Goal: Transaction & Acquisition: Purchase product/service

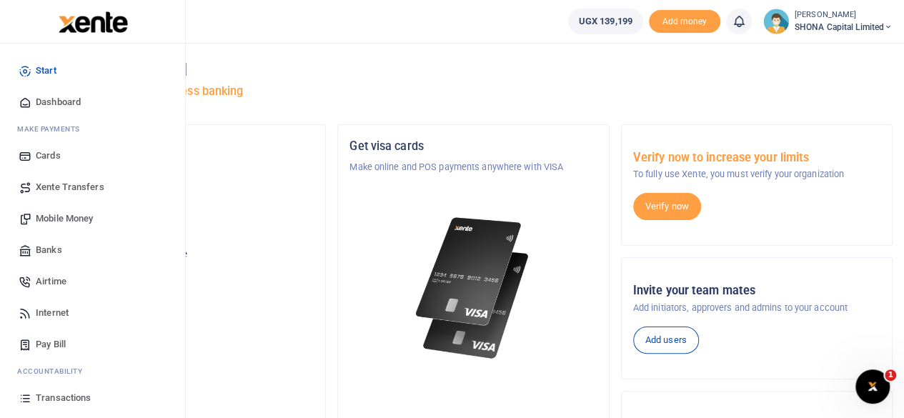
click at [69, 216] on span "Mobile Money" at bounding box center [64, 219] width 57 height 14
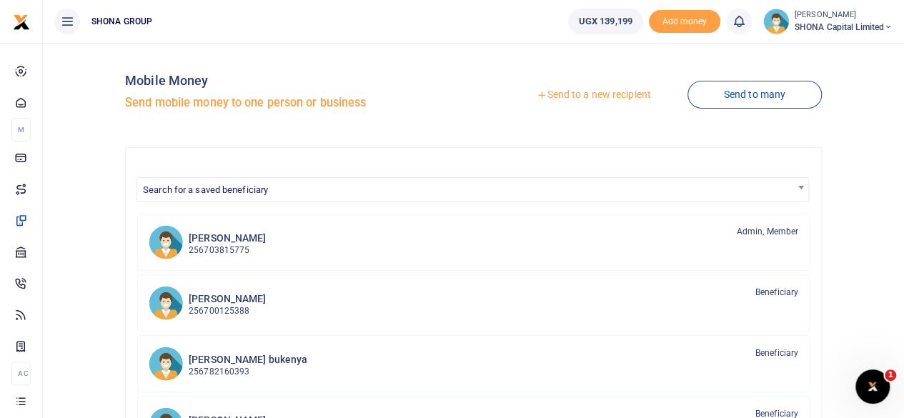
click at [593, 92] on link "Send to a new recipient" at bounding box center [593, 95] width 187 height 26
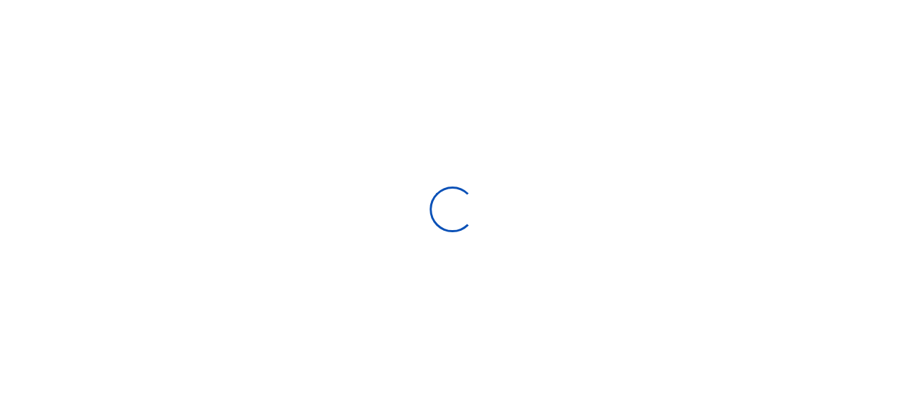
select select "Loading bundles"
select select
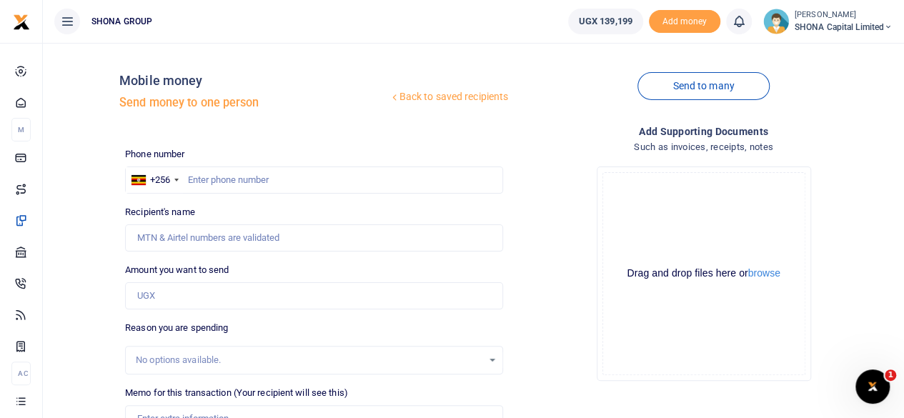
click at [237, 179] on div at bounding box center [452, 209] width 904 height 418
click at [237, 179] on input "text" at bounding box center [314, 180] width 378 height 27
type input "0771288673"
type input "[PERSON_NAME]"
type input "0771288673"
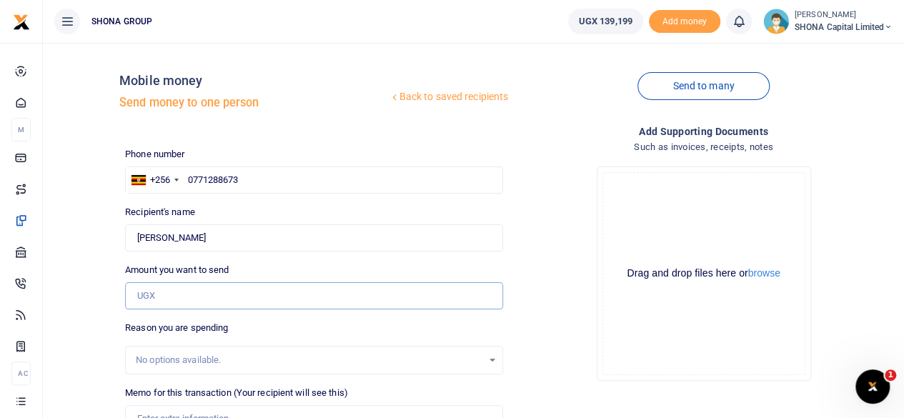
click at [223, 297] on input "Amount you want to send" at bounding box center [314, 295] width 378 height 27
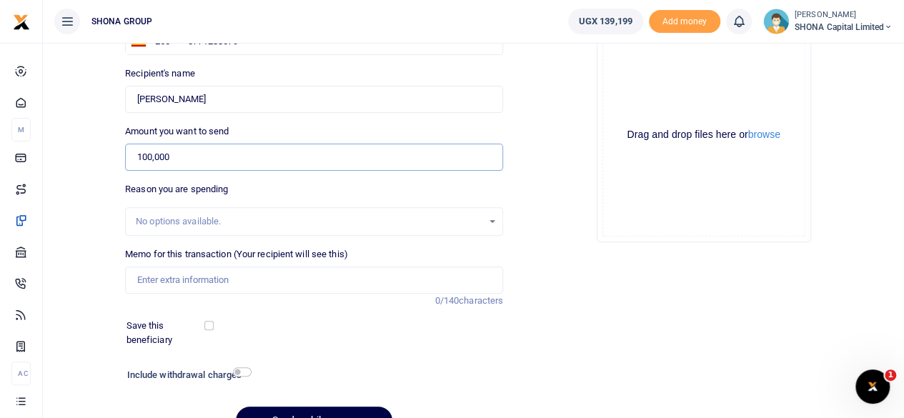
scroll to position [143, 0]
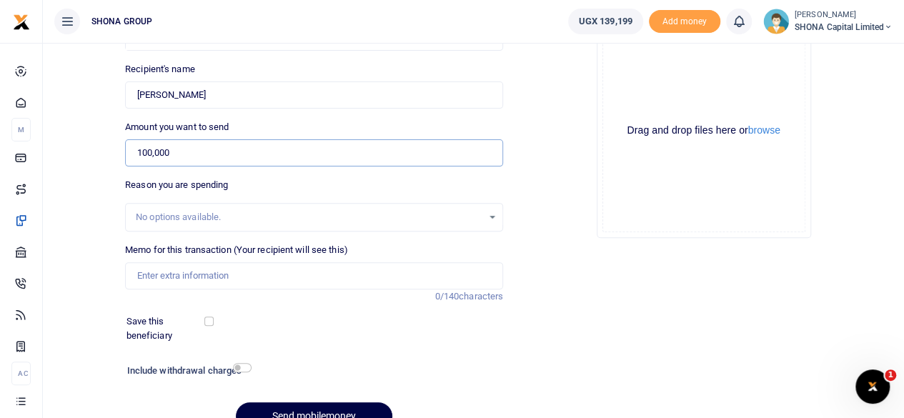
type input "100,000"
click at [219, 271] on input "Memo for this transaction (Your recipient will see this)" at bounding box center [314, 275] width 378 height 27
click at [440, 275] on input "Being Loading of Electricity (Light) for office month of August 2025" at bounding box center [314, 275] width 378 height 27
click at [319, 276] on input "Being Loading of Electricity (Light) for office month of August 2025." at bounding box center [314, 275] width 378 height 27
click at [483, 280] on input "Being Loading of Electricity (Light) for office for the month of August 2025." at bounding box center [314, 275] width 378 height 27
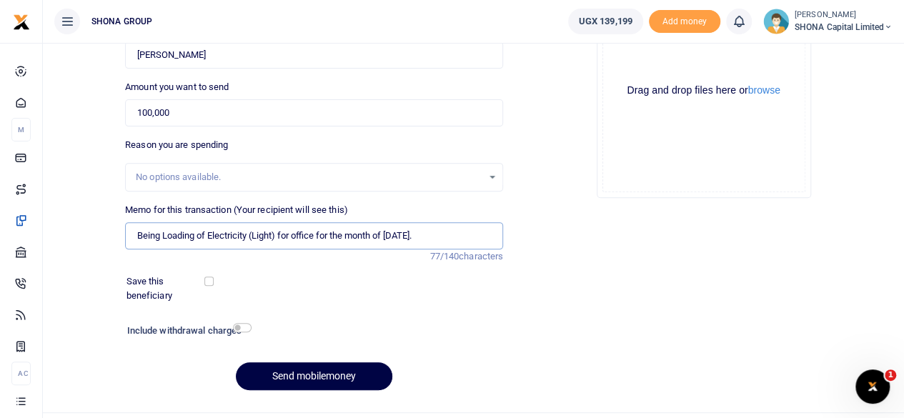
scroll to position [213, 0]
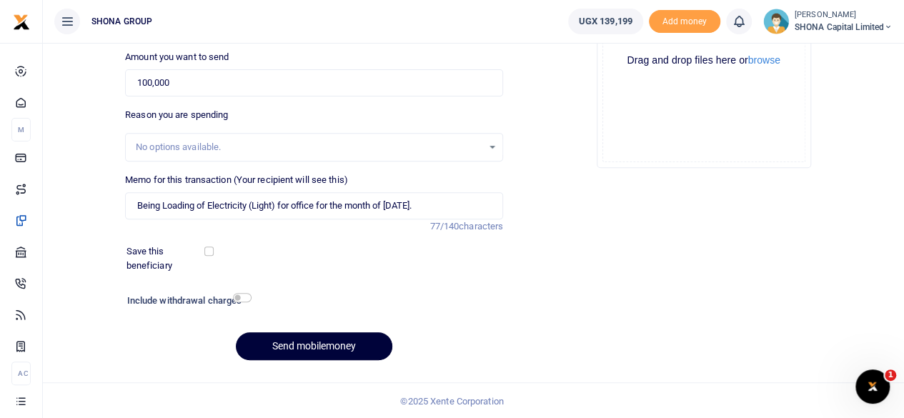
click at [328, 342] on button "Send mobilemoney" at bounding box center [314, 346] width 157 height 28
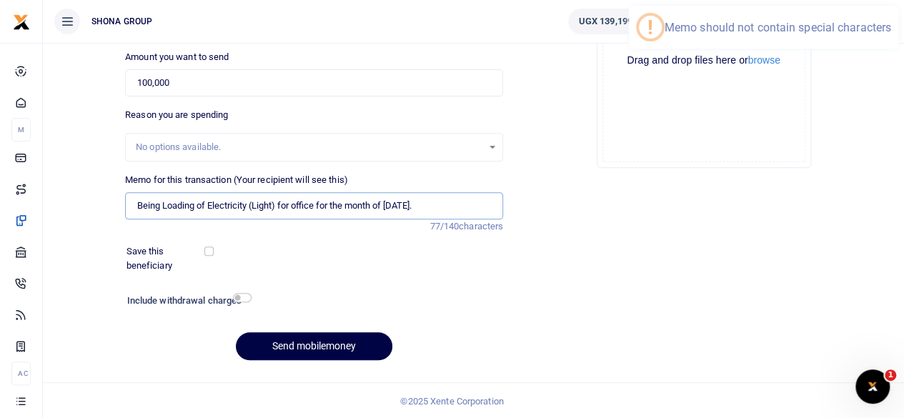
click at [449, 204] on input "Being Loading of Electricity (Light) for office for the month of August 2025." at bounding box center [314, 205] width 378 height 27
click at [319, 348] on button "Send mobilemoney" at bounding box center [314, 346] width 157 height 28
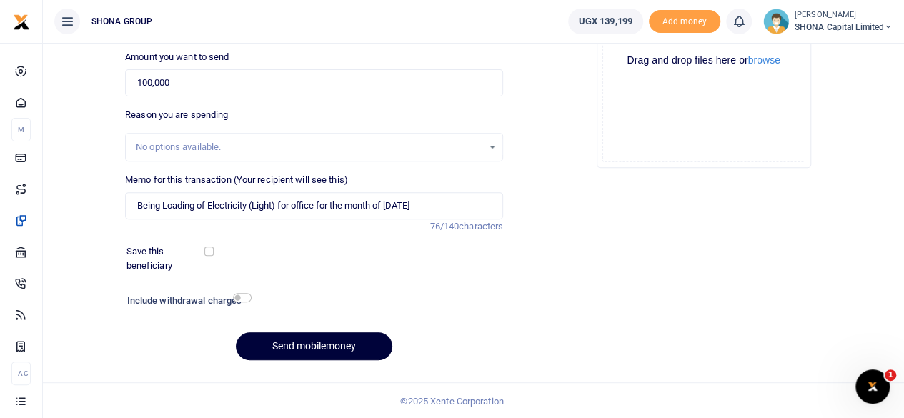
click at [314, 340] on button "Send mobilemoney" at bounding box center [314, 346] width 157 height 28
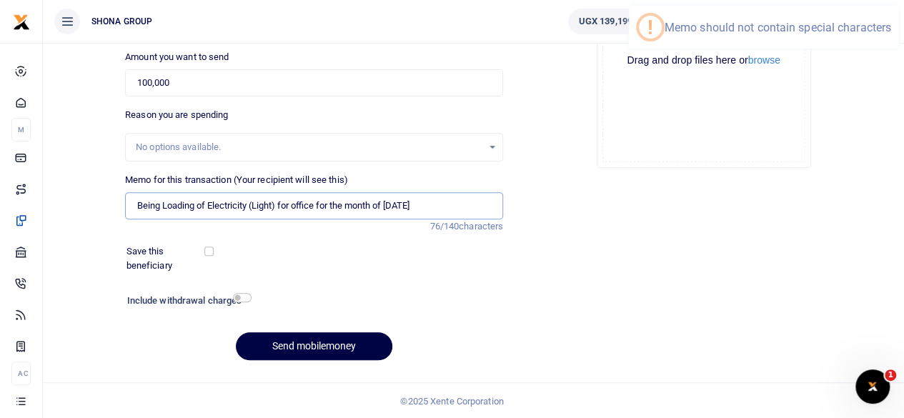
click at [254, 205] on input "Being Loading of Electricity (Light) for office for the month of August 2025" at bounding box center [314, 205] width 378 height 27
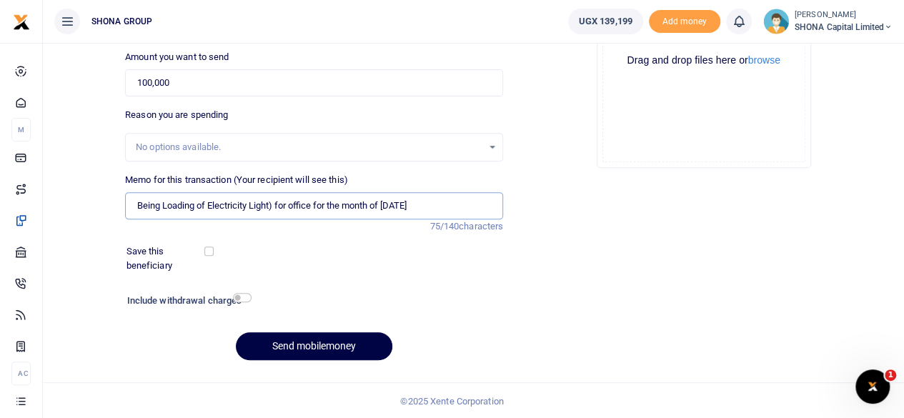
click at [276, 204] on input "Being Loading of Electricity Light) for office for the month of August 2025" at bounding box center [314, 205] width 378 height 27
type input "Being Loading of Electricity Light for office for the month of August 2025"
click at [313, 345] on button "Send mobilemoney" at bounding box center [314, 346] width 157 height 28
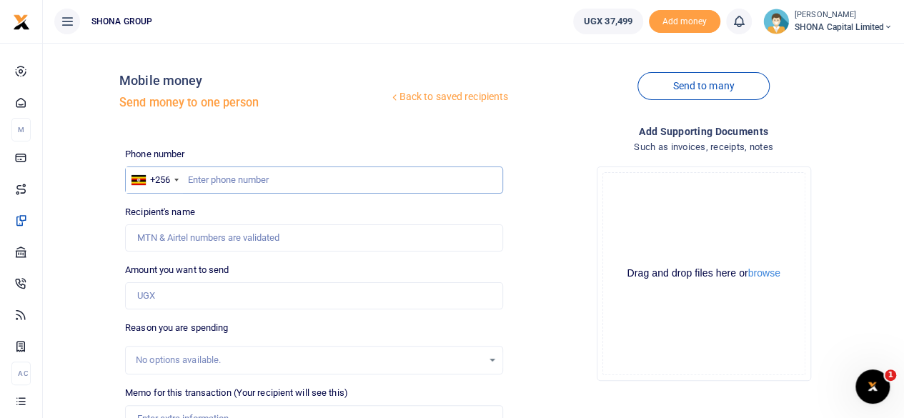
click at [299, 185] on input "text" at bounding box center [314, 180] width 378 height 27
click at [262, 182] on input "text" at bounding box center [314, 180] width 378 height 27
type input "0788660011"
type input "[PERSON_NAME]"
type input "0788660011"
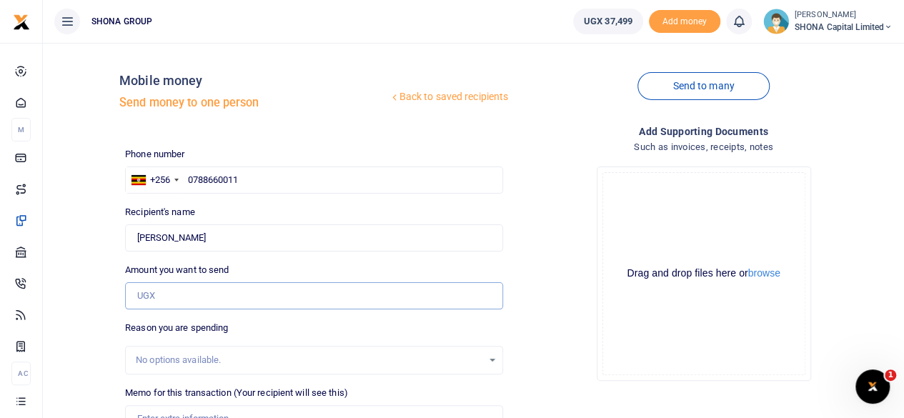
click at [206, 297] on input "Amount you want to send" at bounding box center [314, 295] width 378 height 27
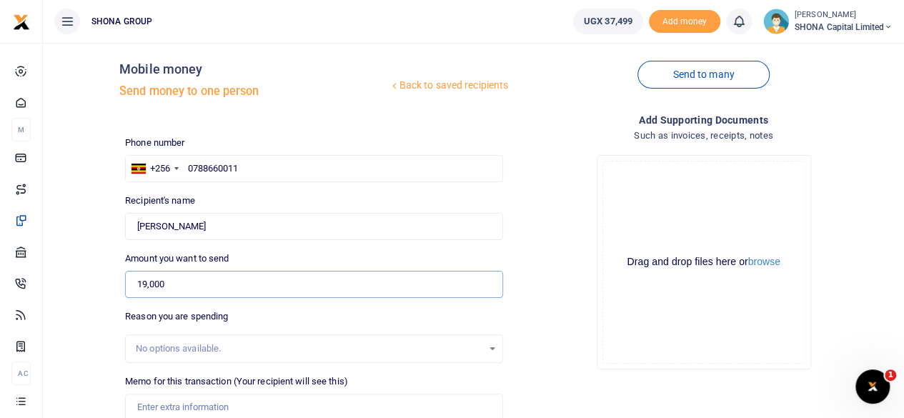
scroll to position [71, 0]
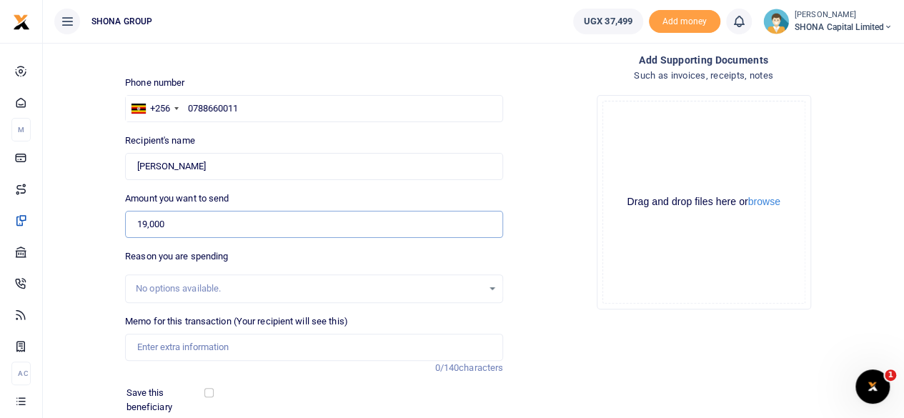
type input "19,000"
click at [184, 348] on input "Memo for this transaction (Your recipient will see this)" at bounding box center [314, 347] width 378 height 27
paste input "Tranport from Westgate Salon to Office"
click at [137, 345] on input "Tranport from Westgate Salon to Office" at bounding box center [314, 347] width 378 height 27
click at [343, 352] on input "Being Transport from Westgate Salon to Office" at bounding box center [314, 347] width 378 height 27
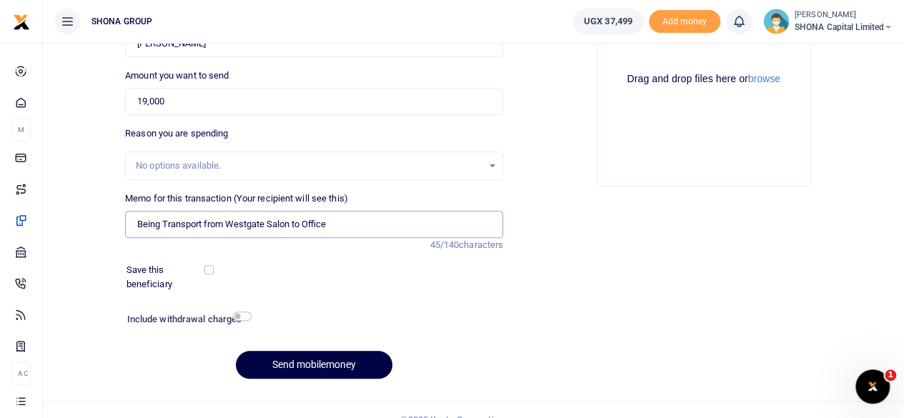
scroll to position [213, 0]
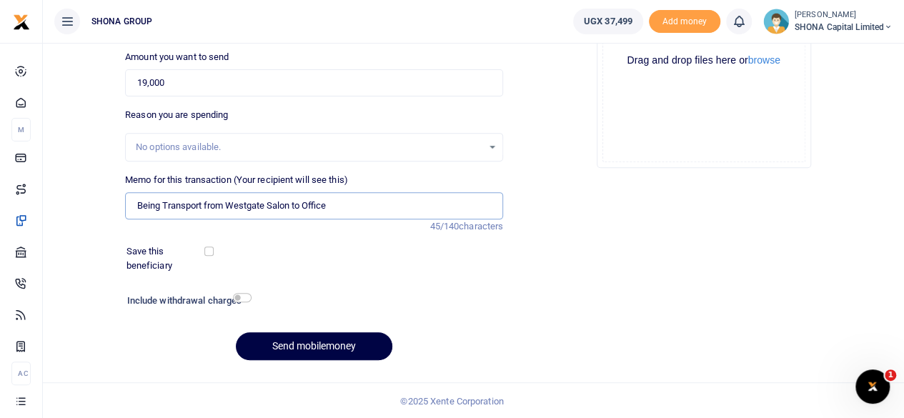
click at [162, 204] on input "Being Transport from Westgate Salon to Office" at bounding box center [314, 205] width 378 height 27
click at [374, 203] on input "Being Edwig Transport from Westgate Salon to Office" at bounding box center [314, 205] width 378 height 27
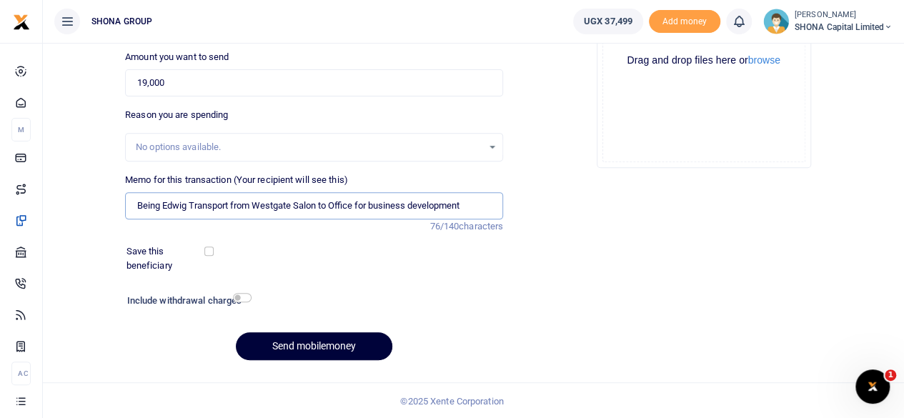
type input "Being Edwig Transport from Westgate Salon to Office for business development"
click at [315, 344] on button "Send mobilemoney" at bounding box center [314, 346] width 157 height 28
